Goal: Information Seeking & Learning: Find specific page/section

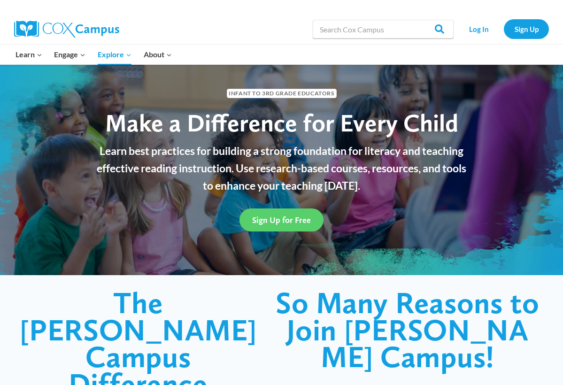
scroll to position [22, 0]
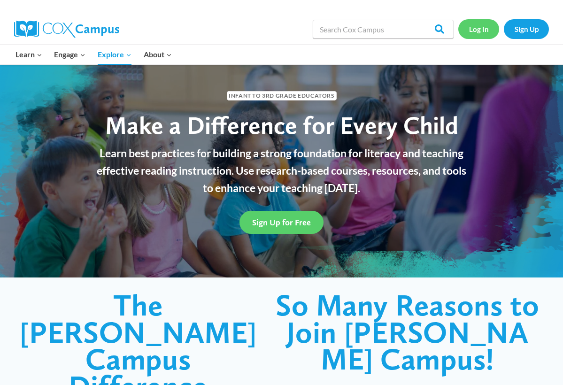
click at [478, 34] on link "Log In" at bounding box center [479, 28] width 41 height 19
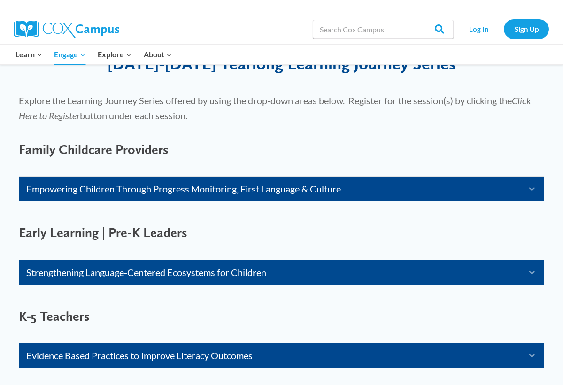
scroll to position [576, 0]
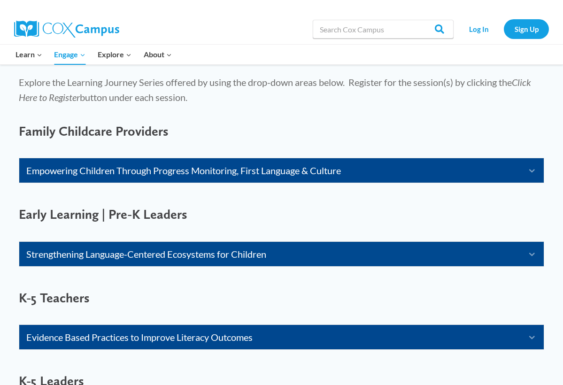
click at [47, 340] on link "Evidence Based Practices to Improve Literacy Outcomes" at bounding box center [269, 337] width 487 height 15
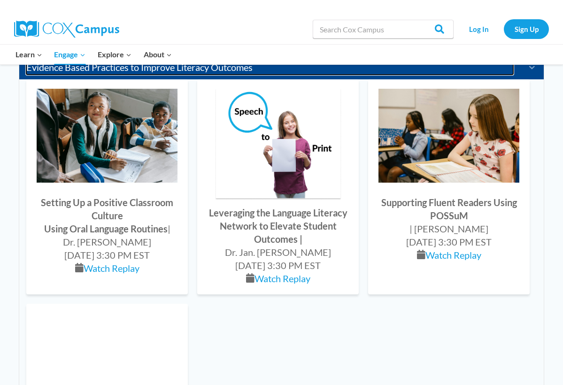
scroll to position [847, 0]
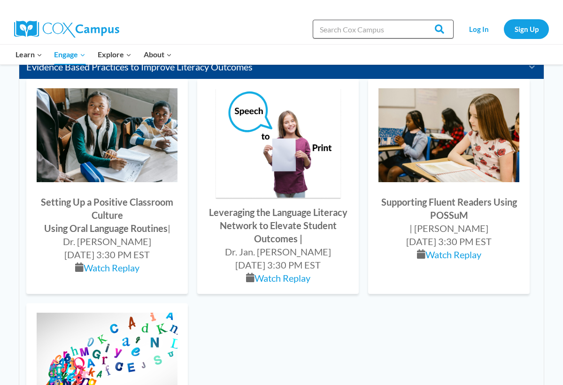
click at [341, 27] on input "Search in [URL][DOMAIN_NAME]" at bounding box center [383, 29] width 141 height 19
type input "oral language"
click at [437, 29] on input "Search" at bounding box center [435, 29] width 37 height 19
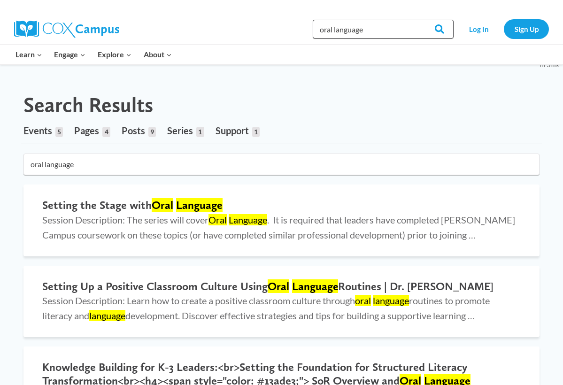
click at [376, 31] on input "oral language" at bounding box center [383, 29] width 141 height 19
type input "oral language foundation forliteracy"
click at [437, 29] on input "Search" at bounding box center [435, 29] width 37 height 19
